Goal: Check status: Check status

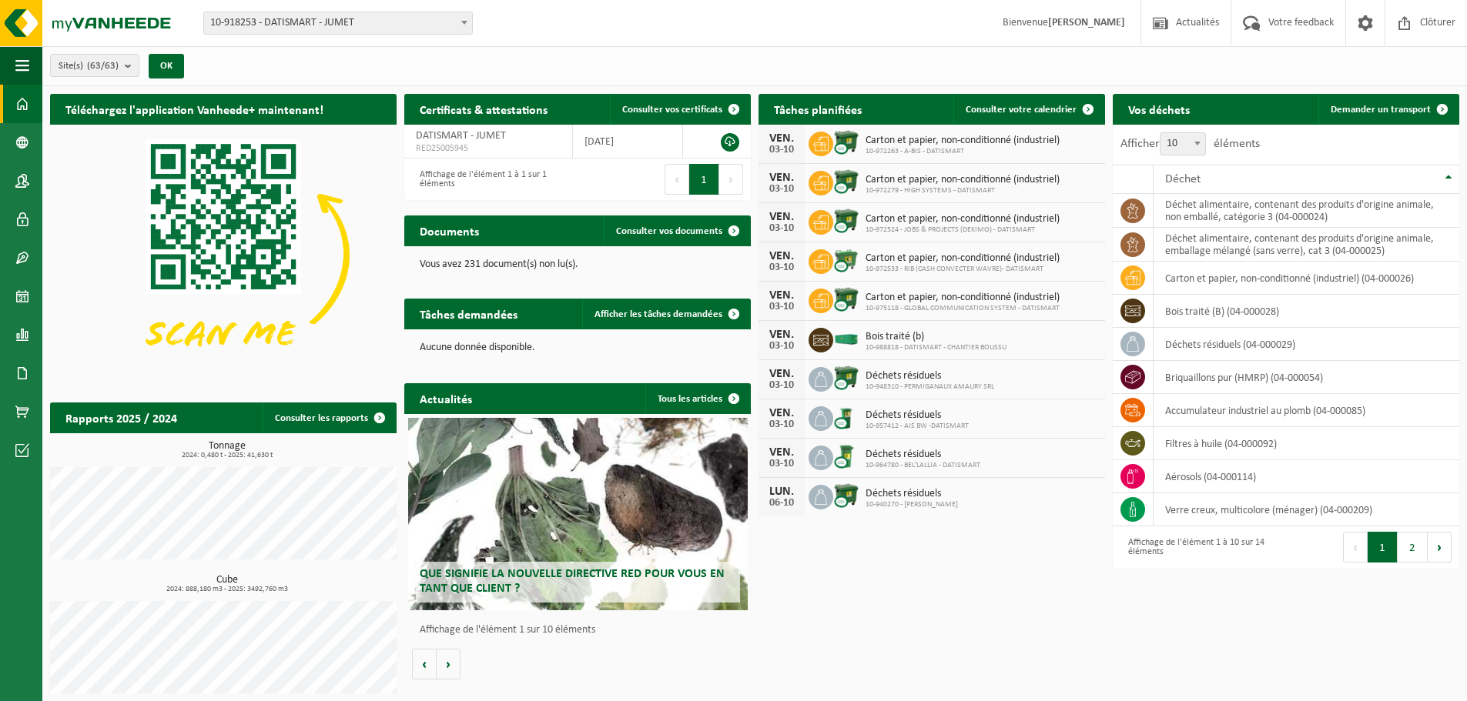
click at [360, 25] on span "10-918253 - DATISMART - JUMET" at bounding box center [338, 23] width 268 height 22
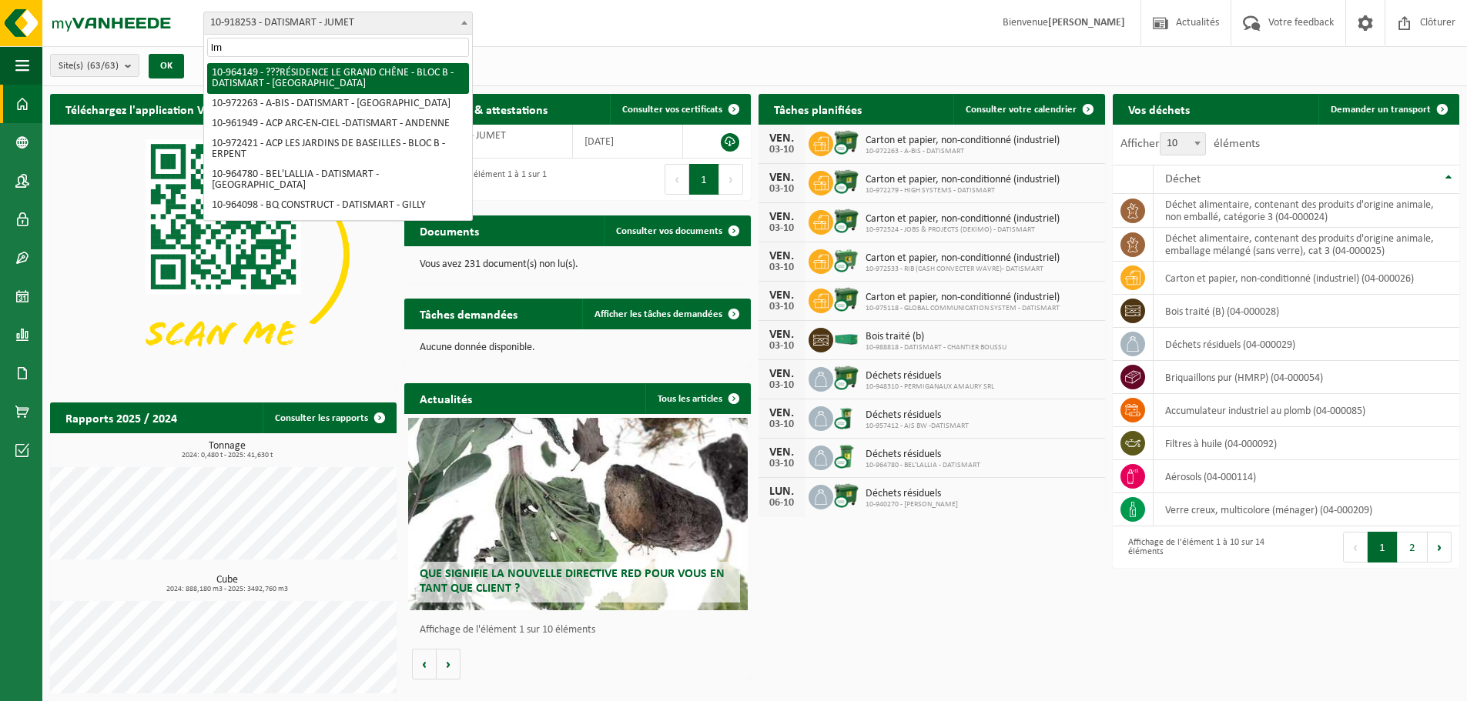
type input "lme"
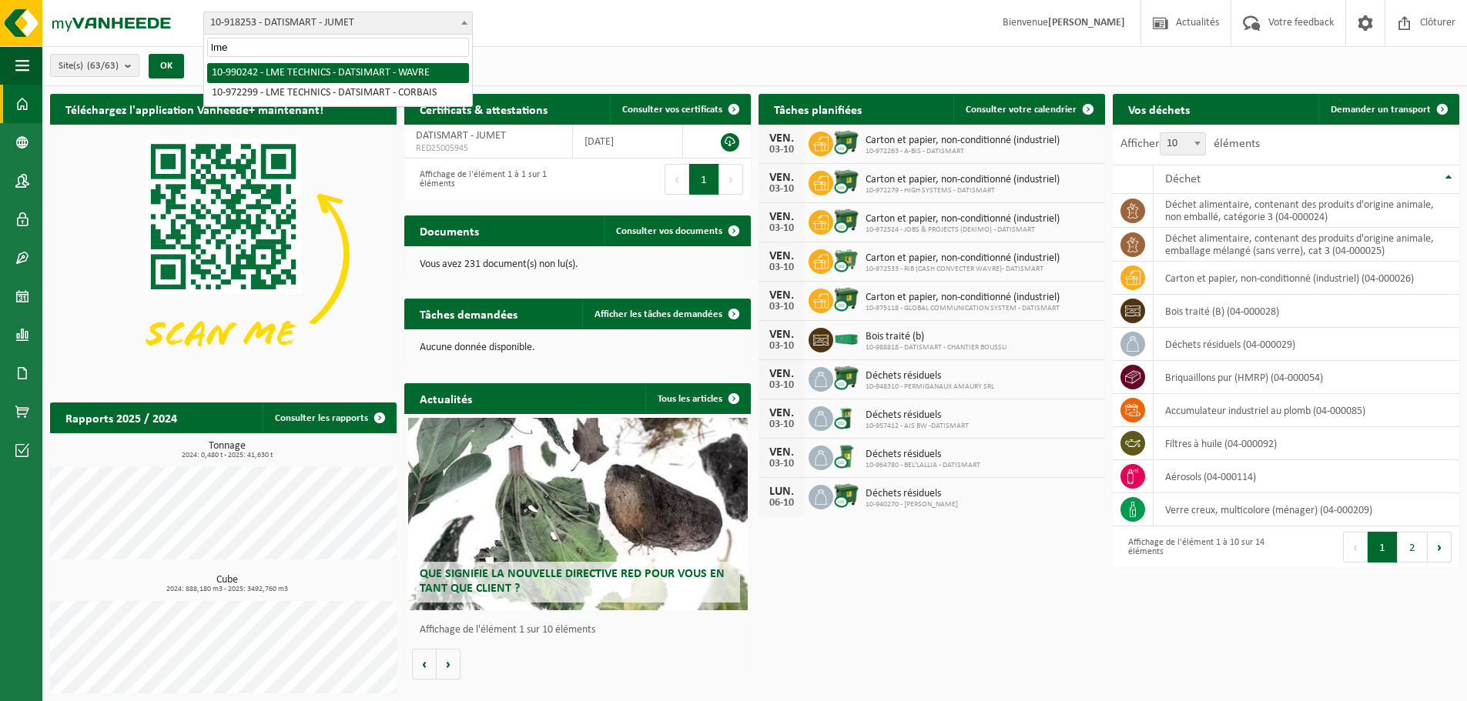
select select "169003"
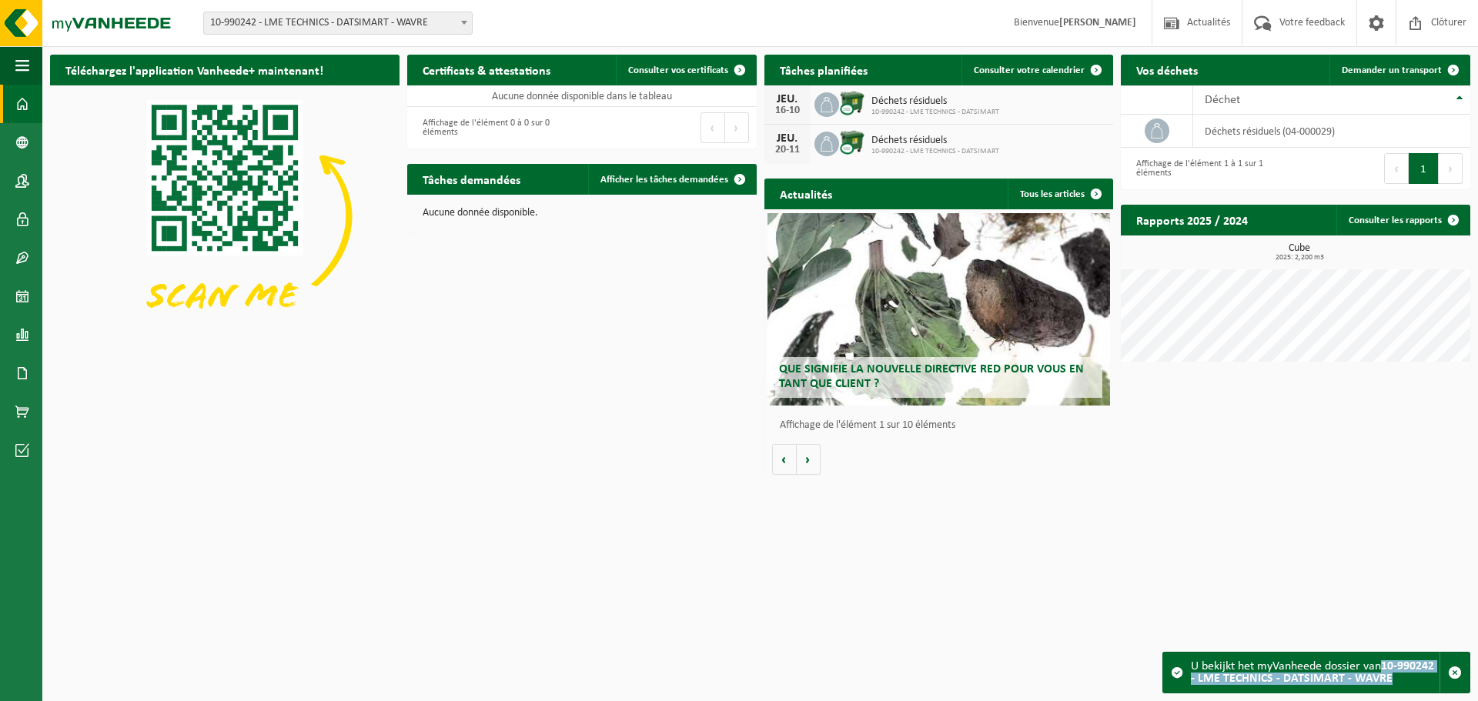
drag, startPoint x: 1386, startPoint y: 667, endPoint x: 1416, endPoint y: 684, distance: 33.8
click at [1416, 684] on div "U bekijkt het myVanheede dossier van 10-990242 - LME TECHNICS - DATSIMART - WAV…" at bounding box center [1315, 673] width 249 height 40
copy strong "10-990242 - LME TECHNICS - DATSIMART - WAVRE"
